Goal: Task Accomplishment & Management: Complete application form

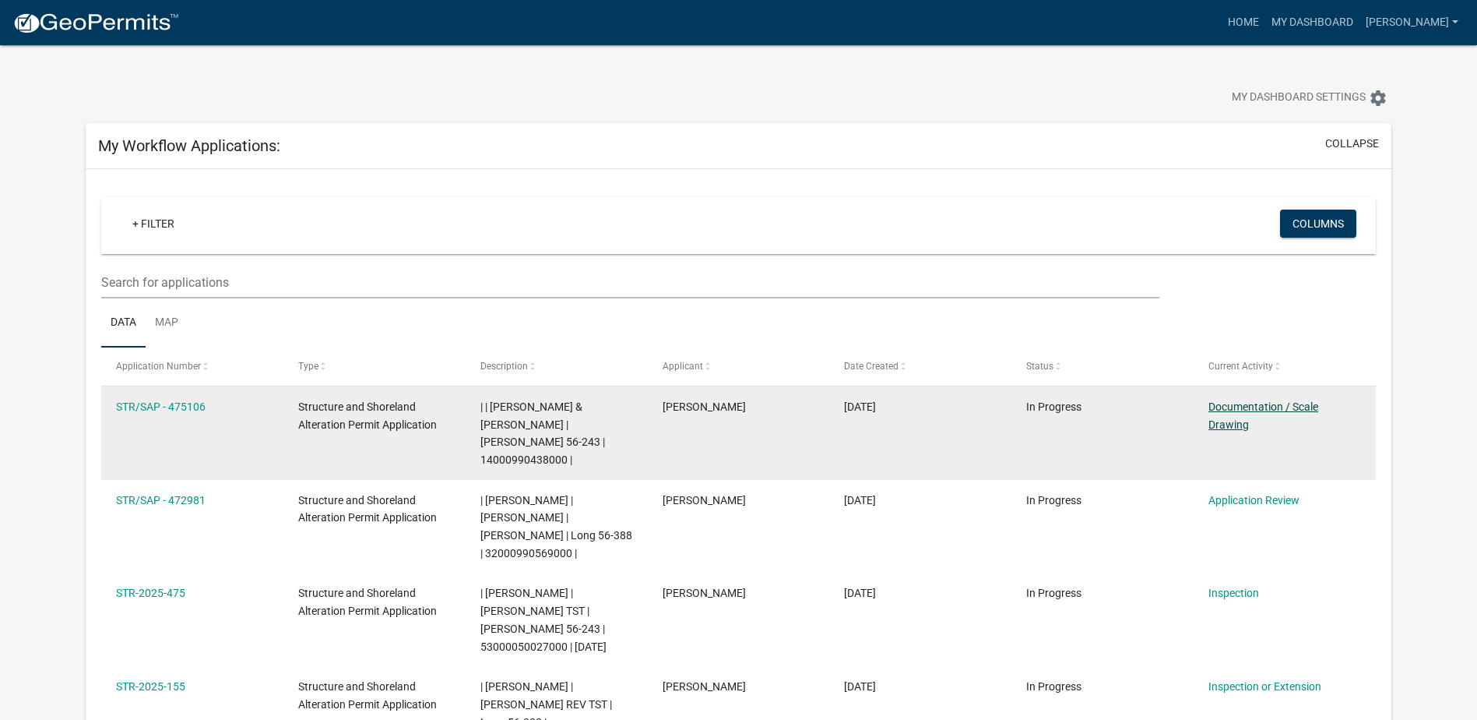
click at [1237, 403] on link "Documentation / Scale Drawing" at bounding box center [1264, 415] width 110 height 30
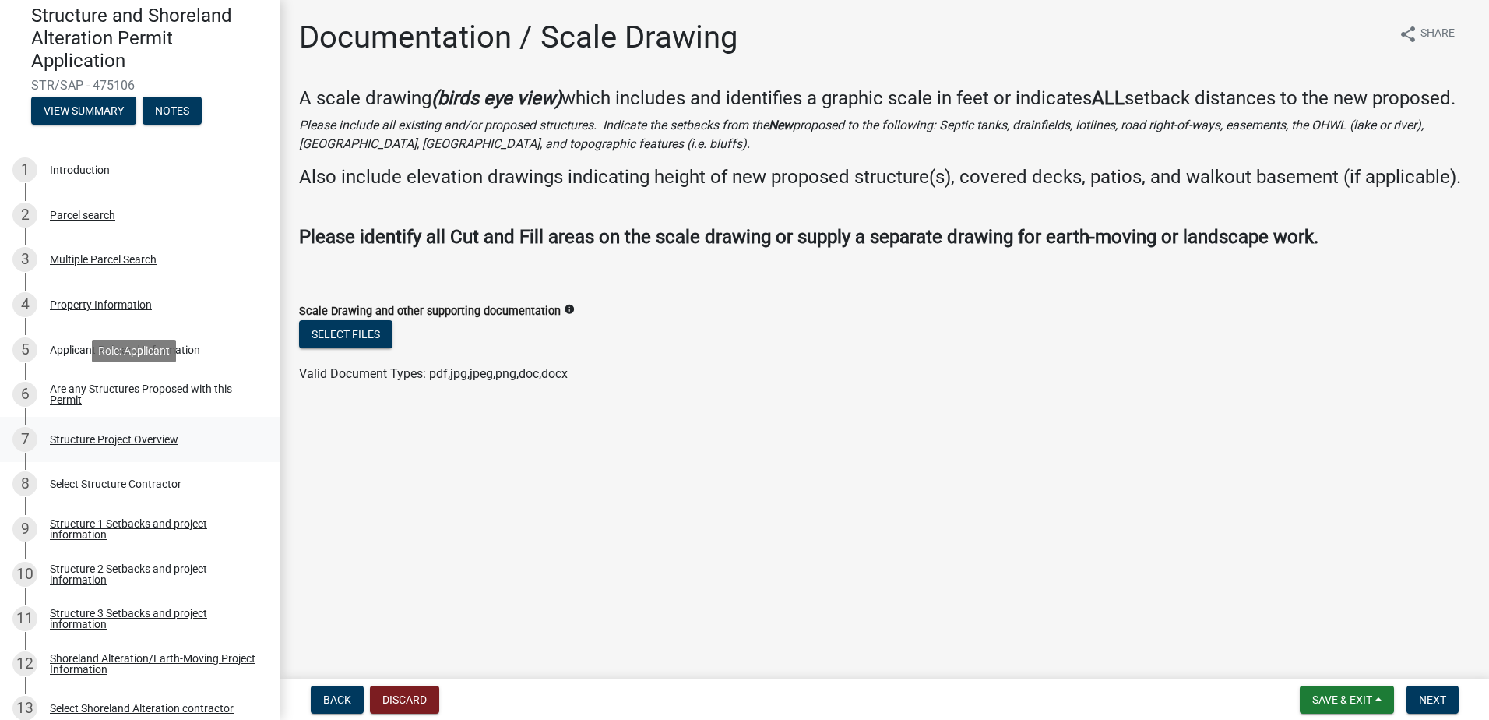
scroll to position [156, 0]
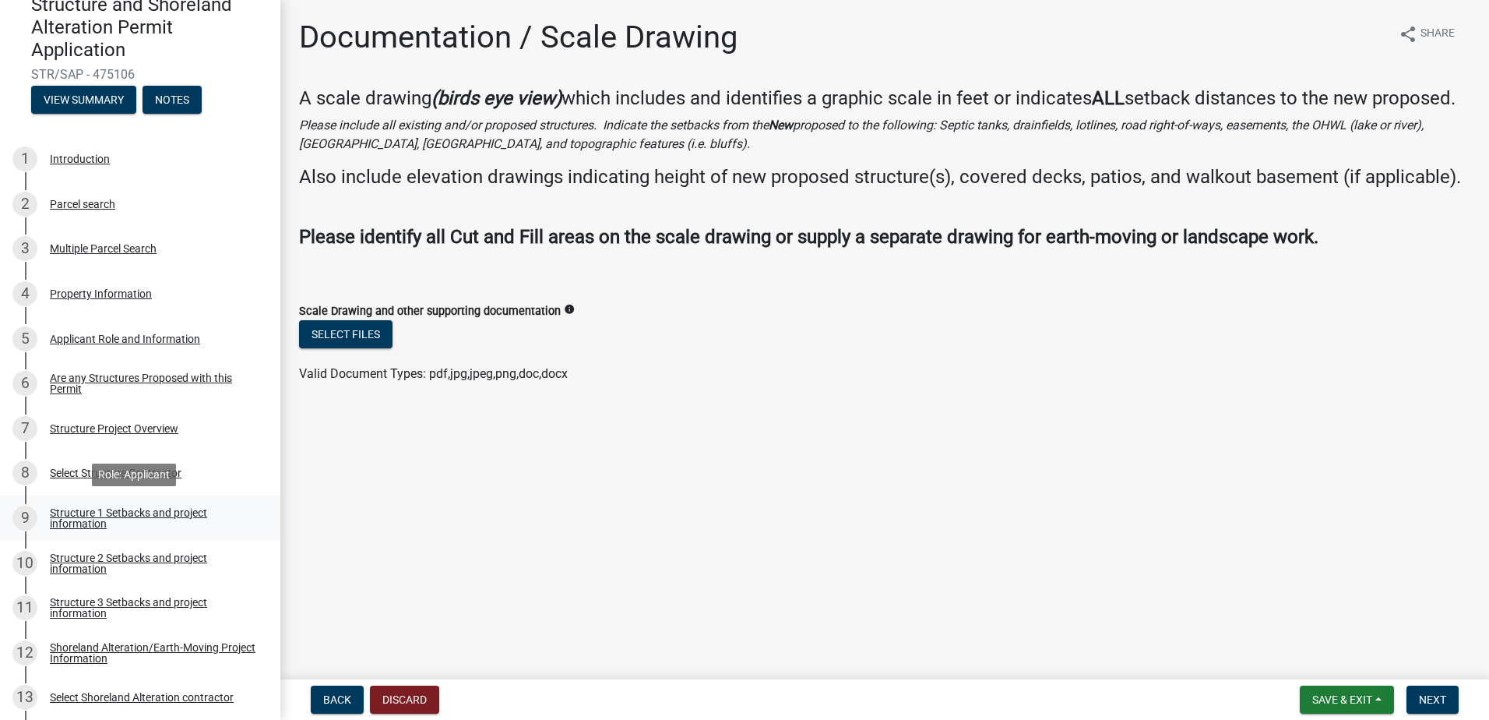
click at [154, 514] on div "Structure 1 Setbacks and project information" at bounding box center [153, 518] width 206 height 22
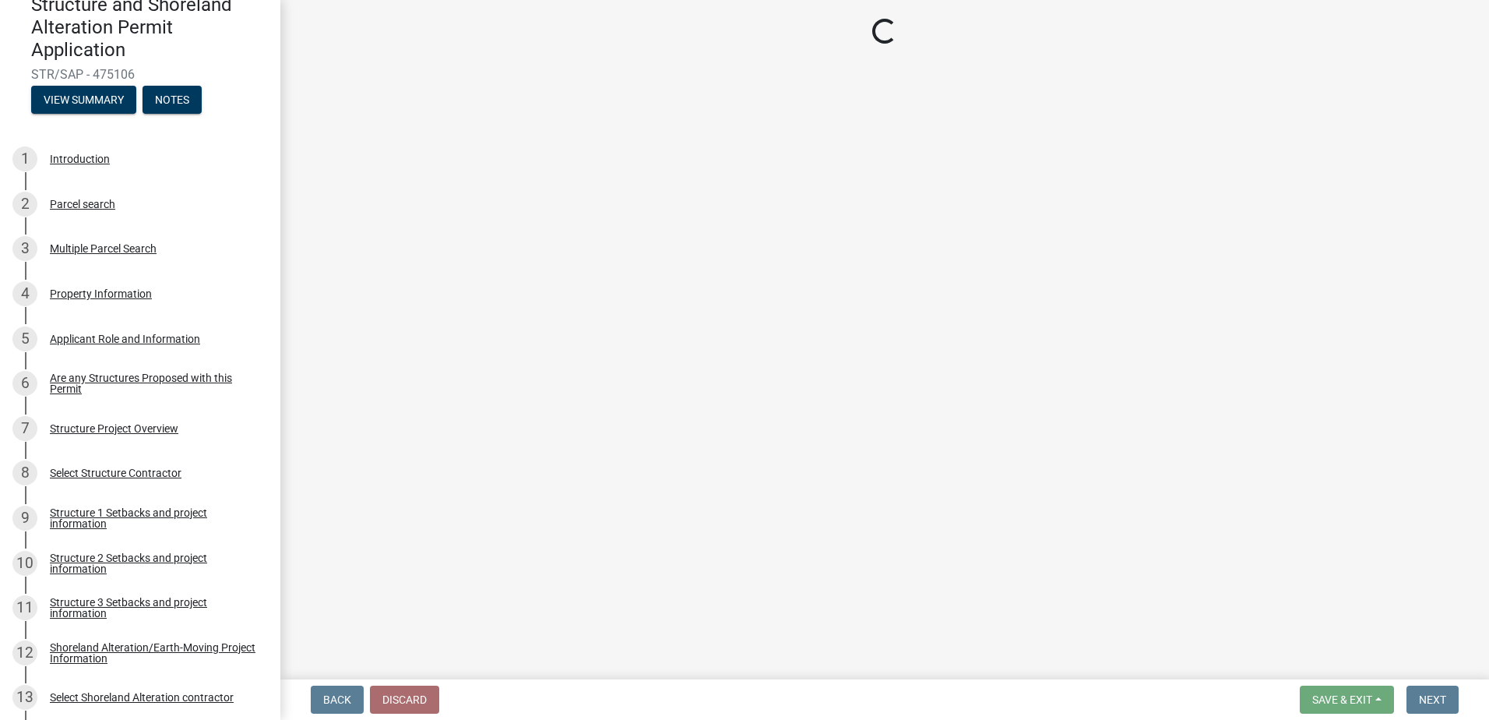
select select "c185e313-3403-4239-bd61-bb563c58a77a"
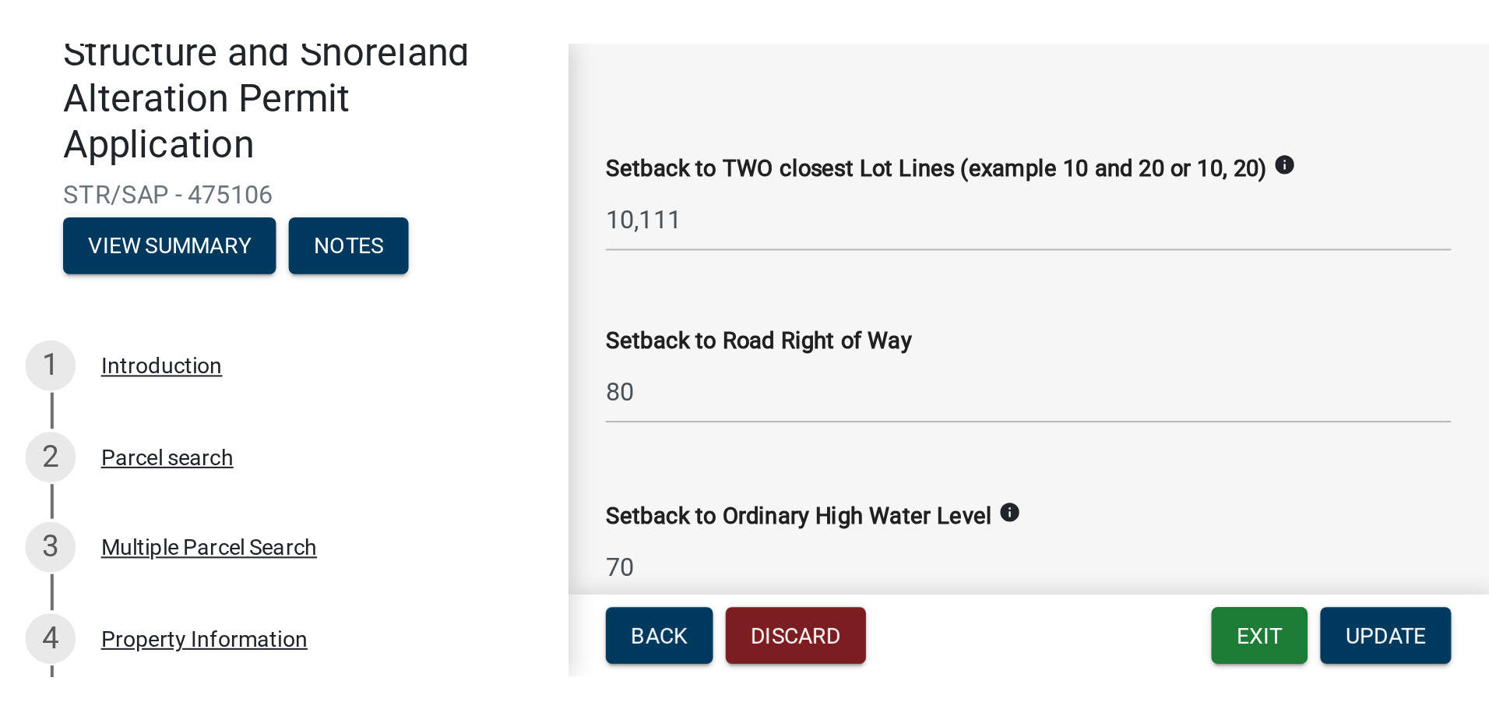
scroll to position [1090, 0]
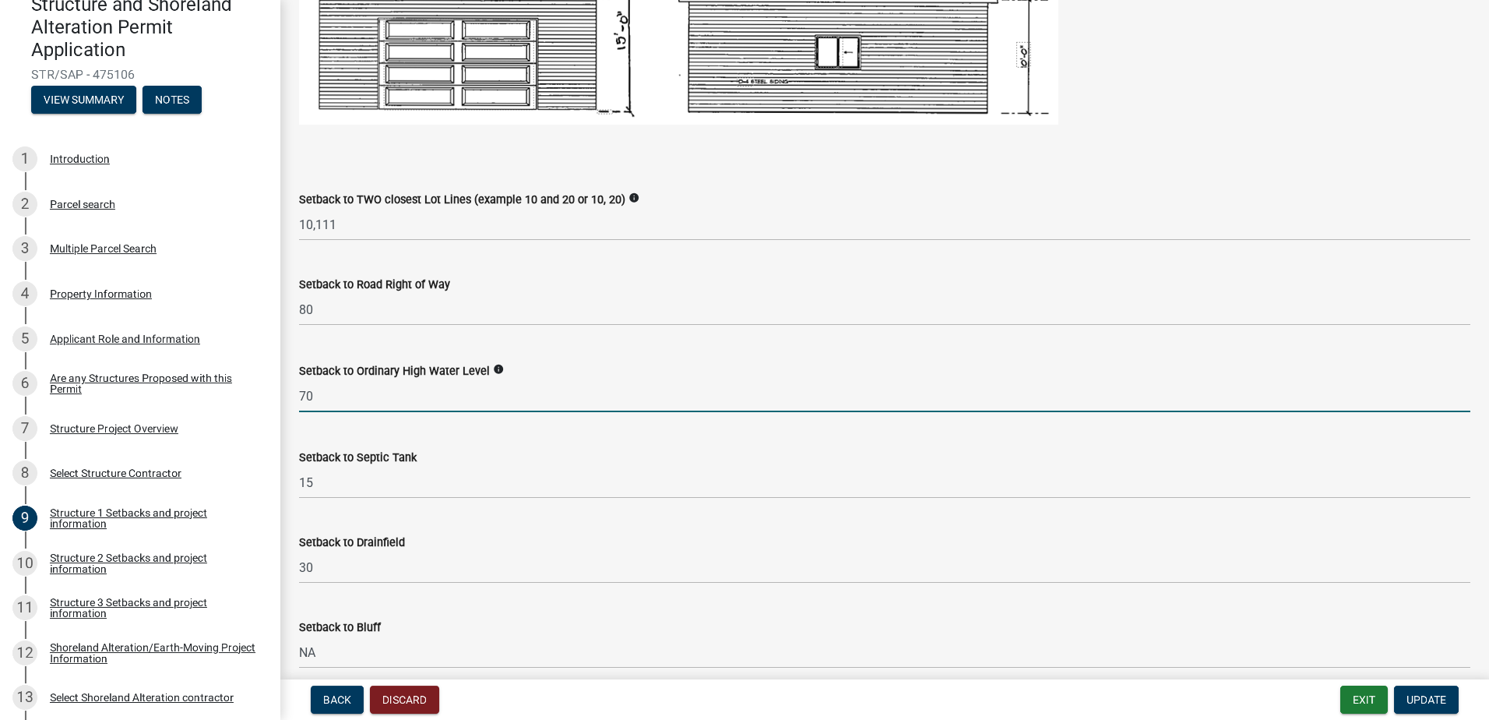
click at [316, 393] on input "70" at bounding box center [884, 396] width 1171 height 32
type input "75"
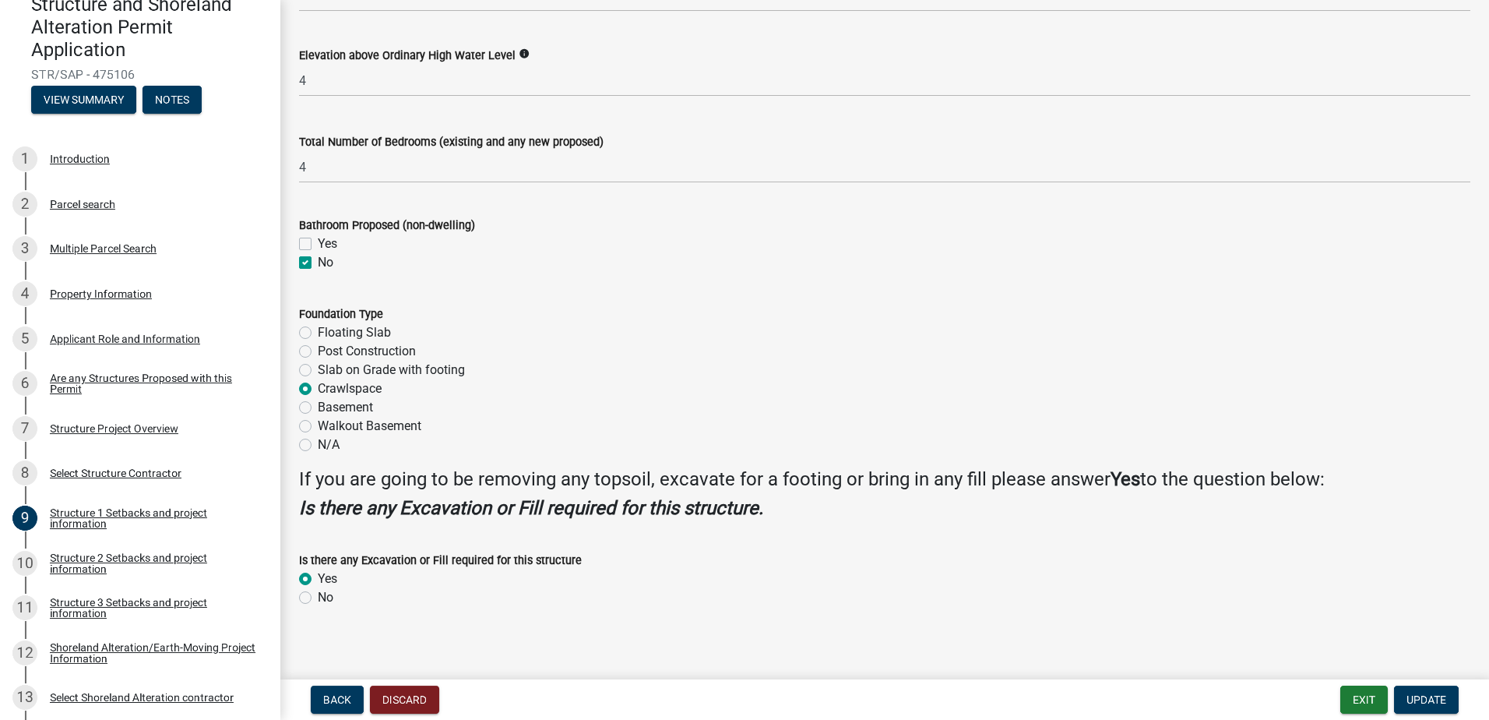
scroll to position [1755, 0]
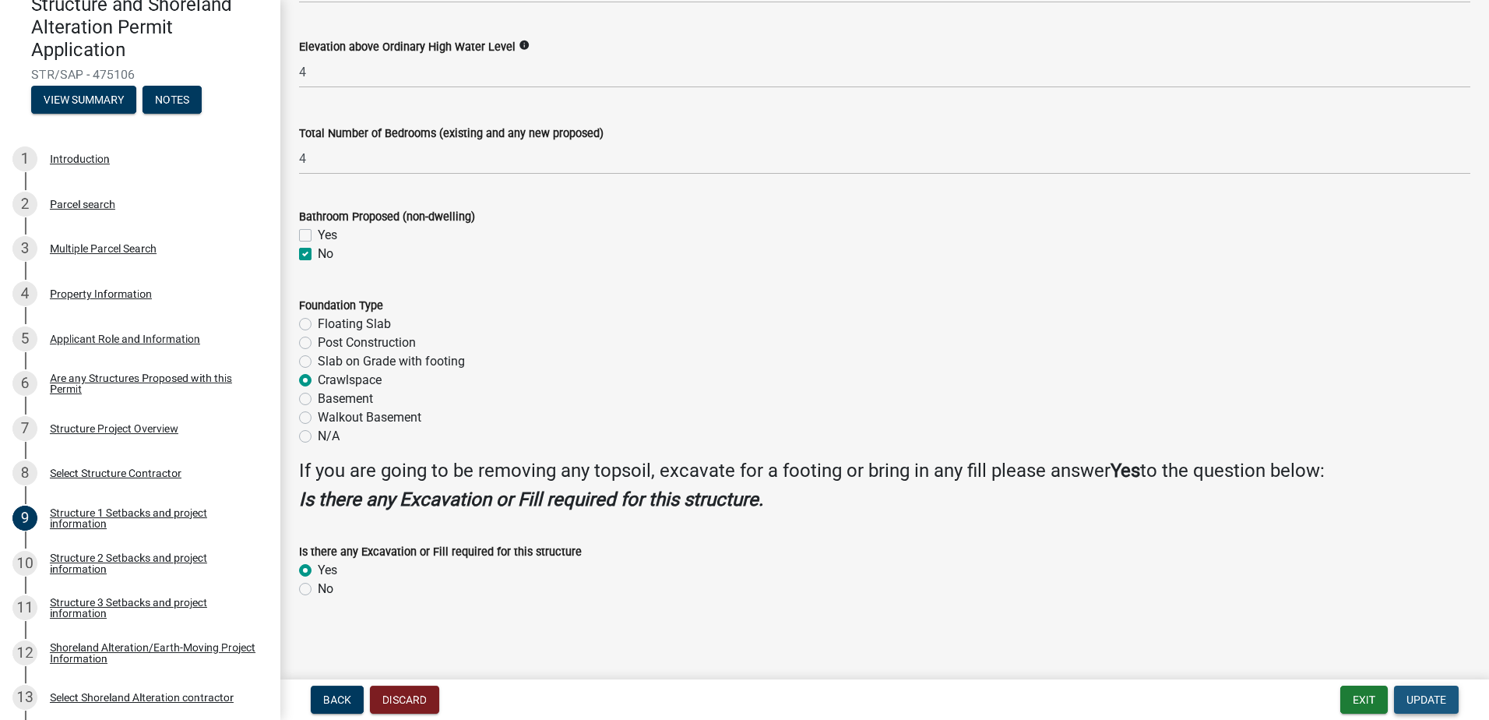
click at [1428, 695] on span "Update" at bounding box center [1426, 699] width 40 height 12
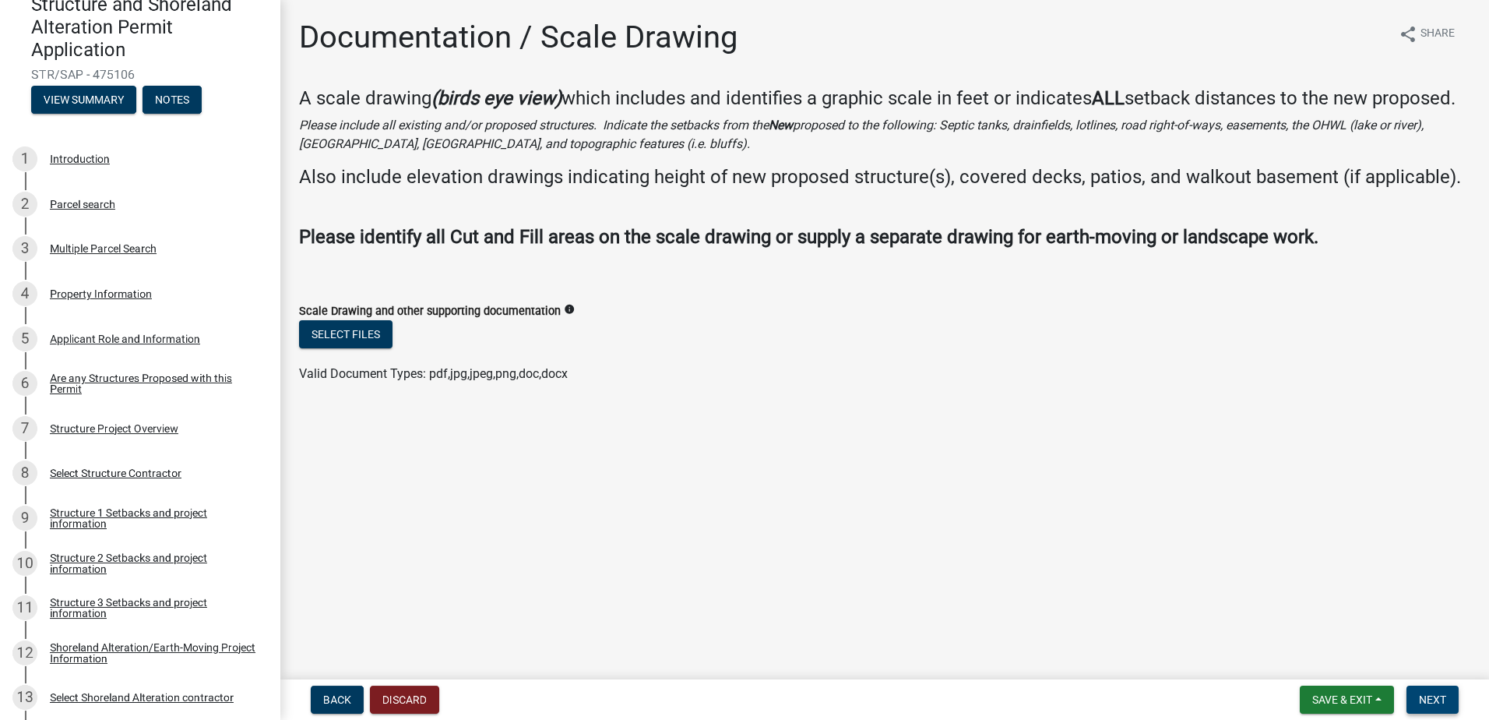
click at [1417, 699] on button "Next" at bounding box center [1432, 699] width 52 height 28
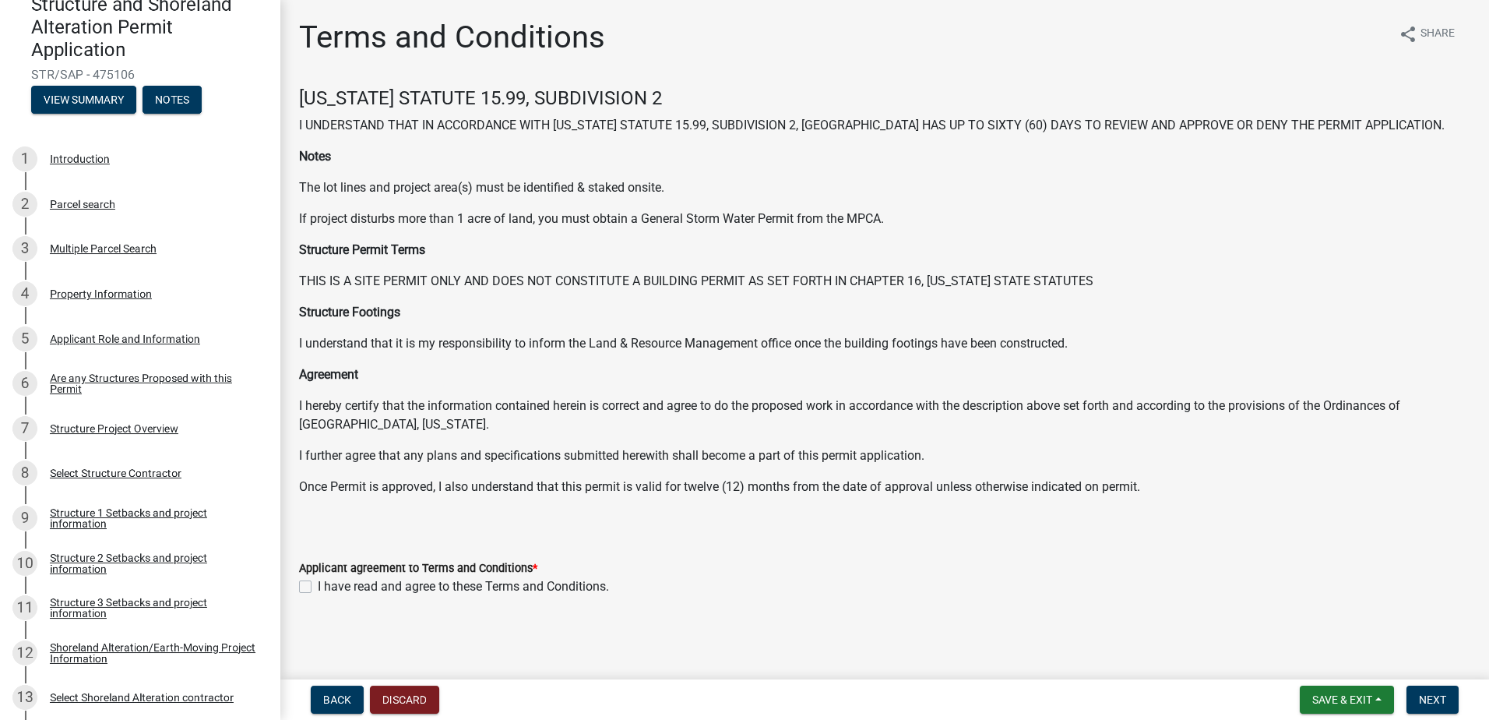
click at [296, 583] on div "Applicant agreement to Terms and Conditions * I have read and agree to these Te…" at bounding box center [884, 568] width 1195 height 56
click at [318, 588] on label "I have read and agree to these Terms and Conditions." at bounding box center [463, 586] width 291 height 19
click at [318, 587] on input "I have read and agree to these Terms and Conditions." at bounding box center [323, 582] width 10 height 10
checkbox input "true"
click at [1437, 695] on span "Next" at bounding box center [1432, 699] width 27 height 12
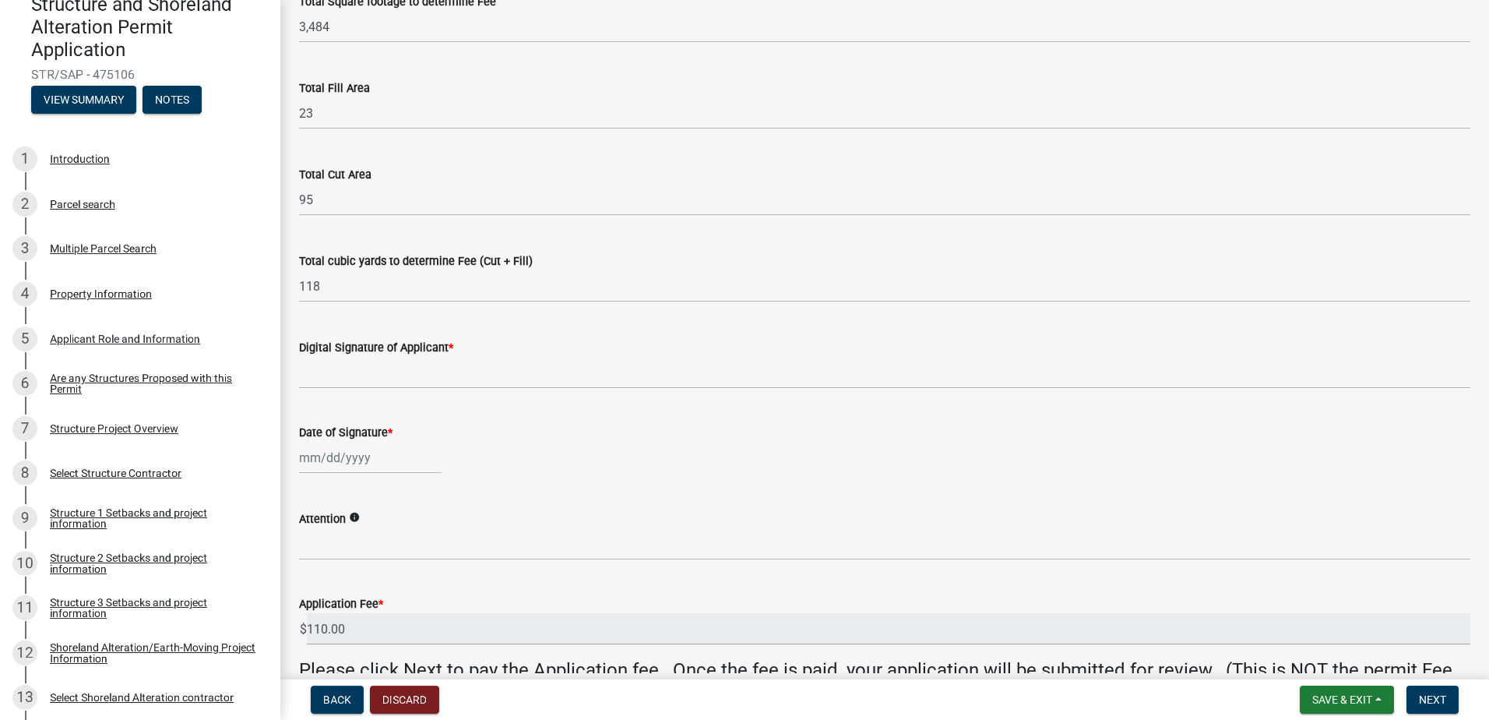
scroll to position [156, 0]
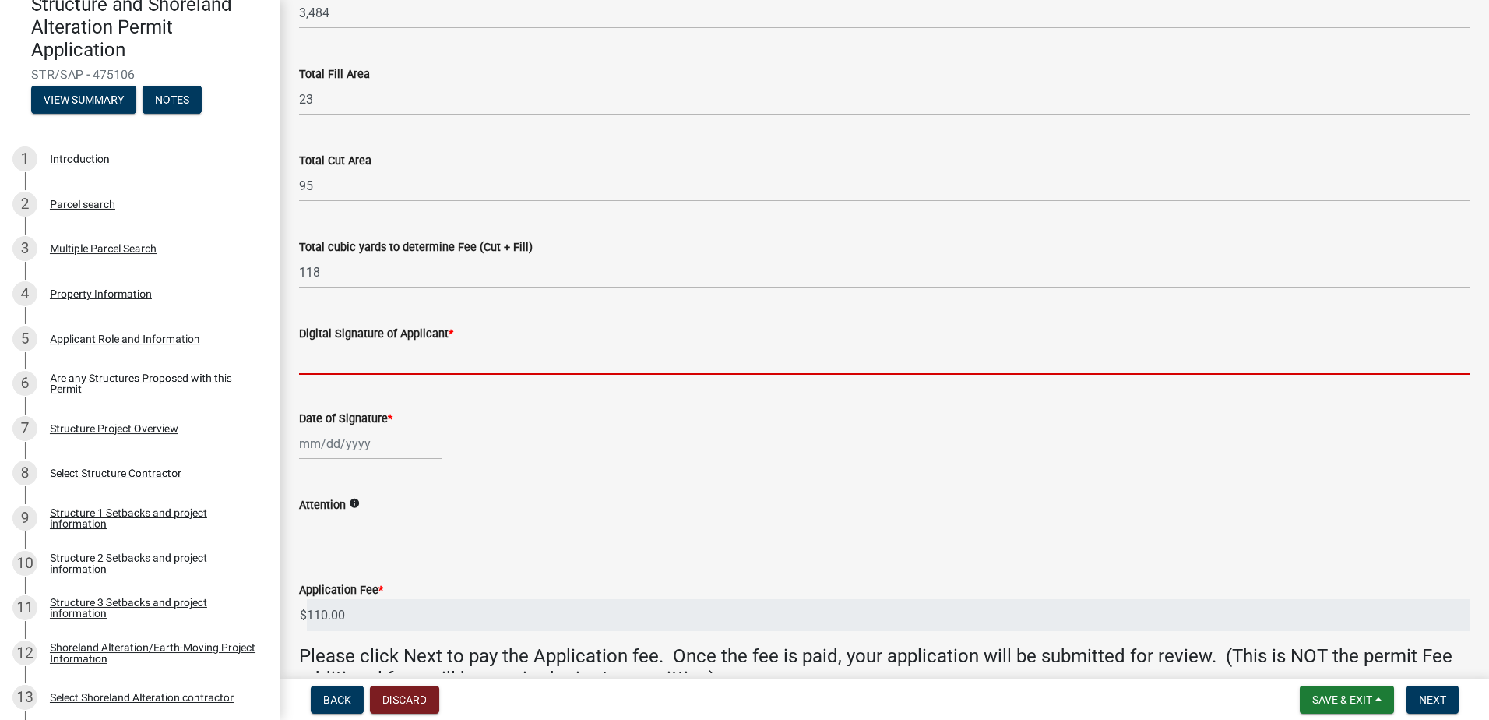
click at [429, 351] on input "Digital Signature of Applicant *" at bounding box center [884, 359] width 1171 height 32
type input "[PERSON_NAME]"
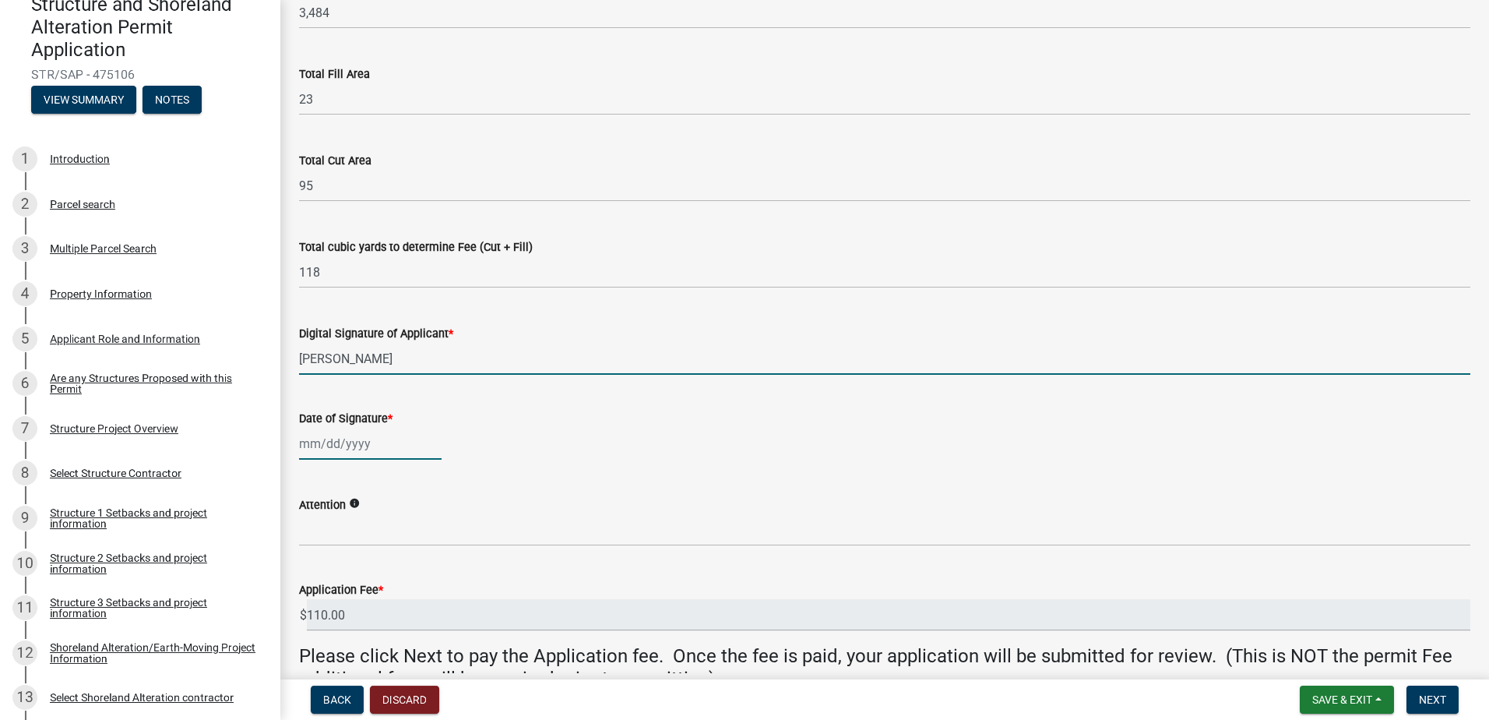
click at [377, 445] on div at bounding box center [370, 444] width 143 height 32
select select "9"
select select "2025"
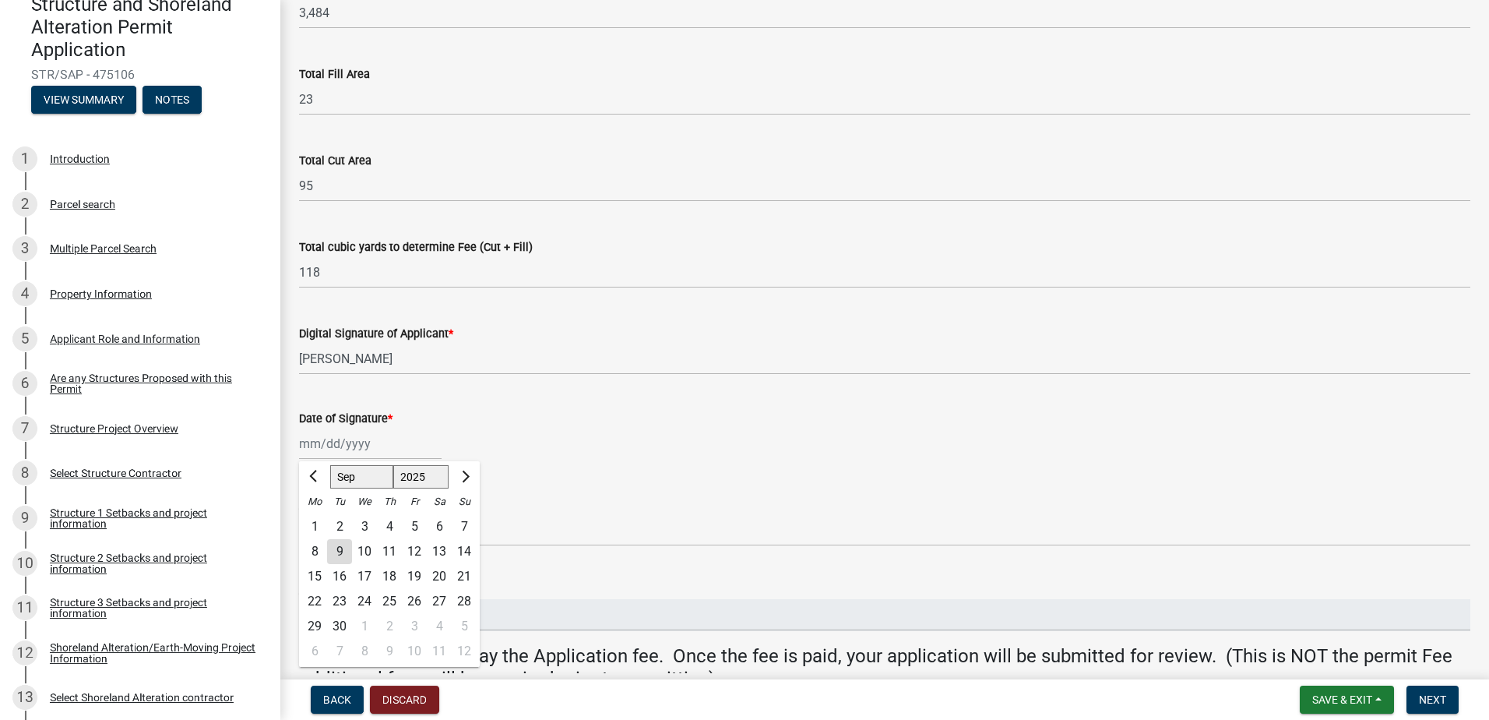
click at [336, 548] on div "9" at bounding box center [339, 551] width 25 height 25
type input "[DATE]"
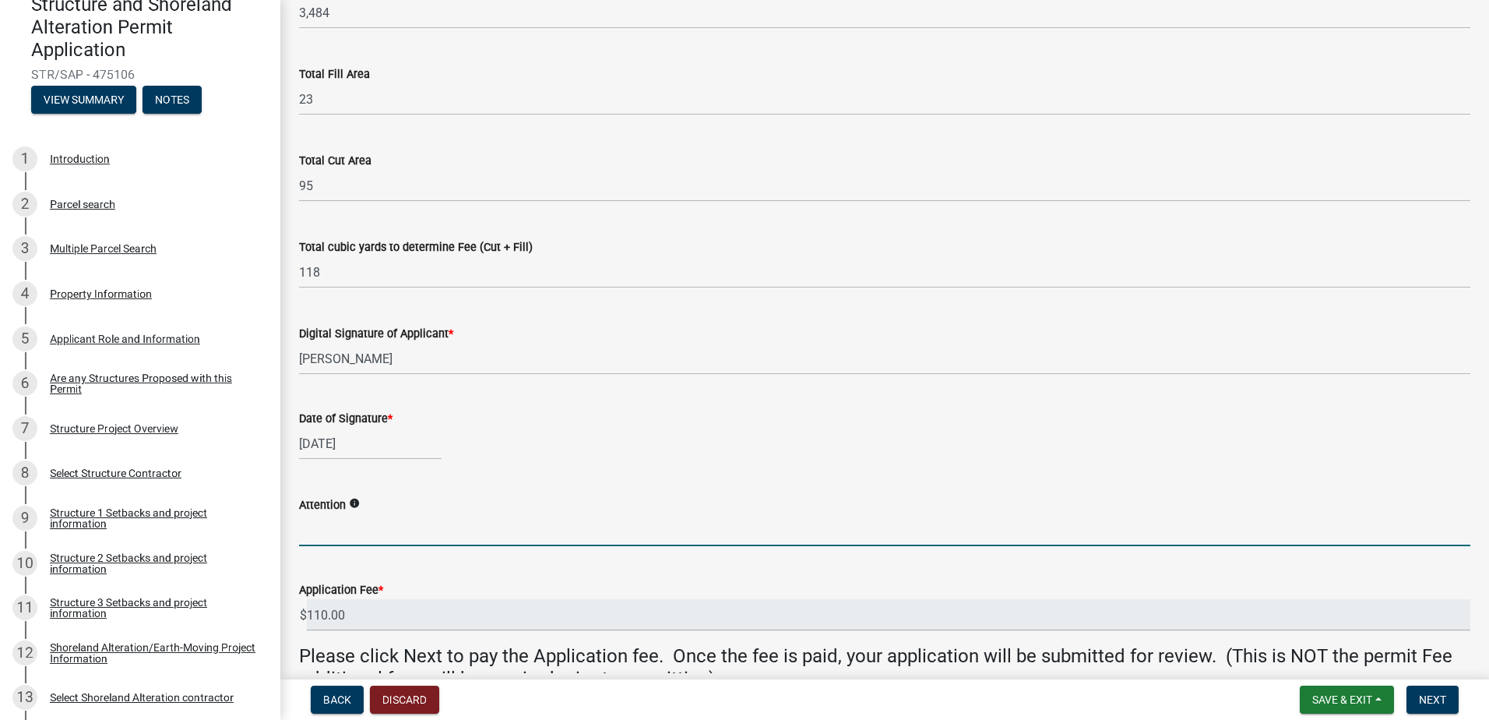
click at [342, 537] on input "Attention" at bounding box center [884, 530] width 1171 height 32
type input "[PERSON_NAME]"
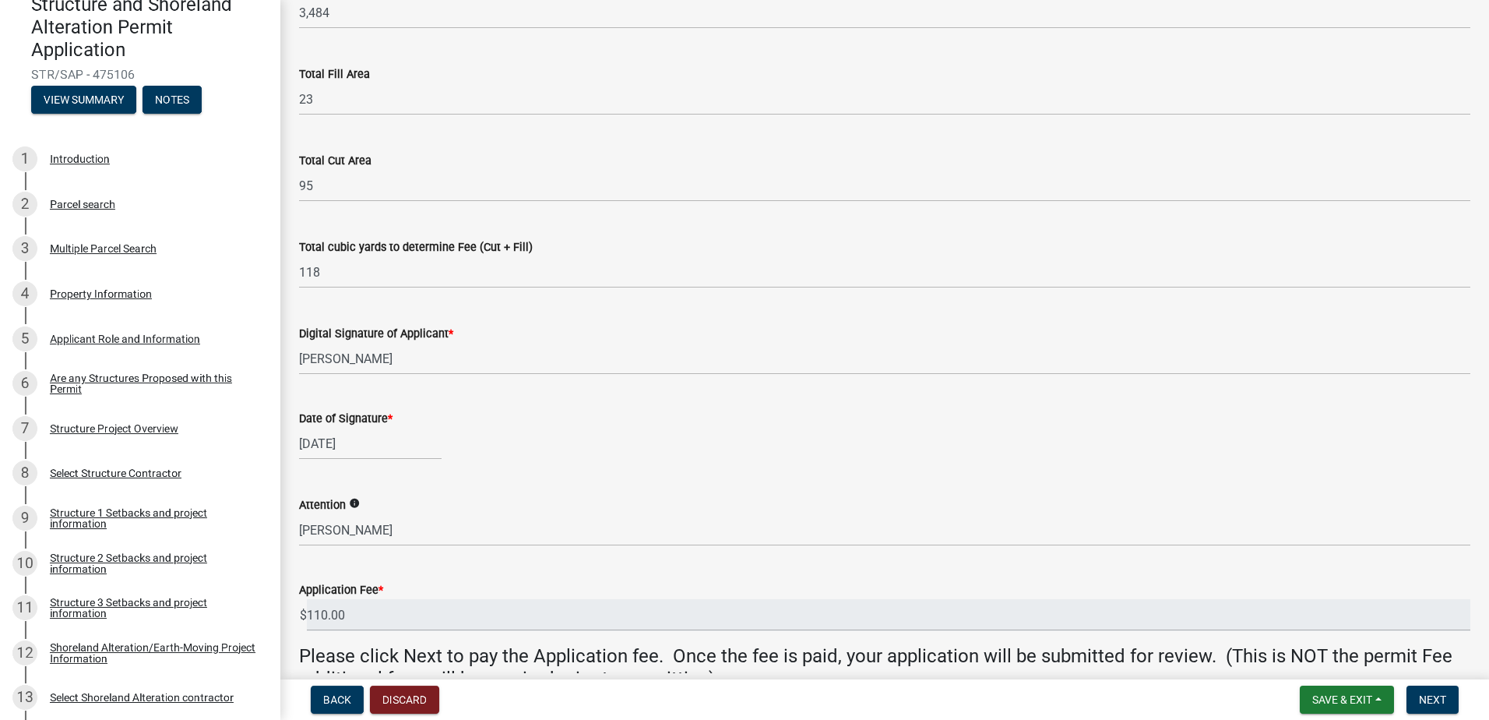
click at [497, 467] on wm-data-entity-input "Date of Signature * [DATE]" at bounding box center [884, 430] width 1171 height 86
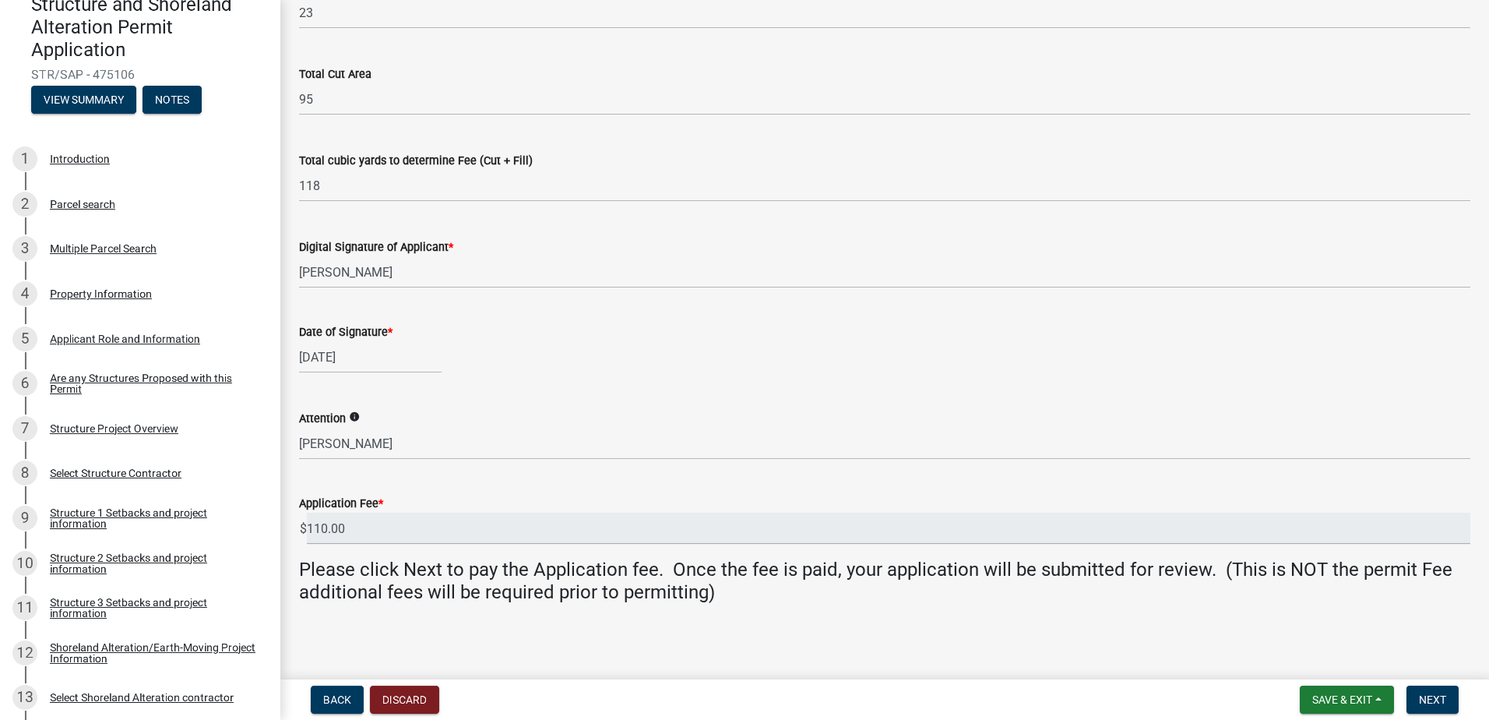
scroll to position [246, 0]
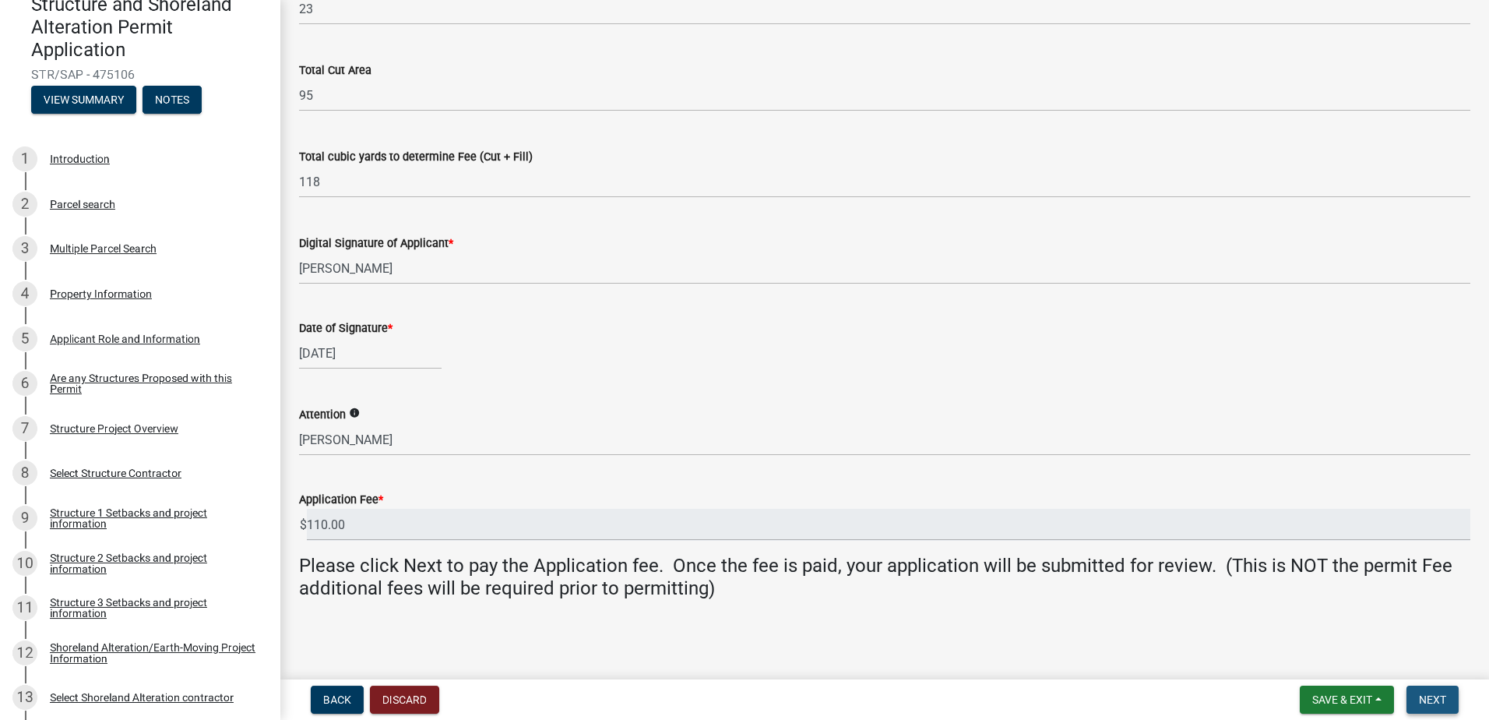
click at [1443, 699] on span "Next" at bounding box center [1432, 699] width 27 height 12
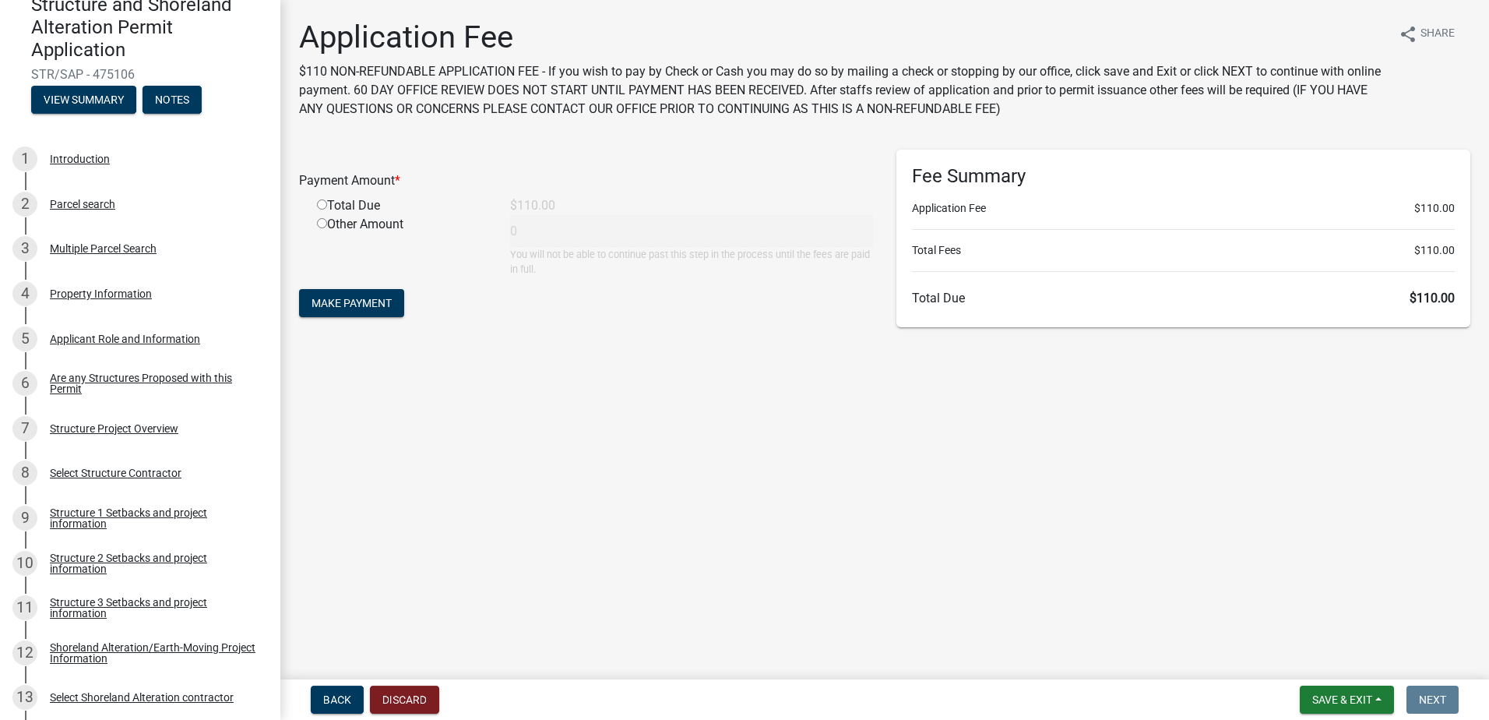
click at [320, 203] on input "radio" at bounding box center [322, 204] width 10 height 10
radio input "true"
type input "110"
click at [359, 304] on span "Make Payment" at bounding box center [351, 303] width 80 height 12
